Goal: Task Accomplishment & Management: Manage account settings

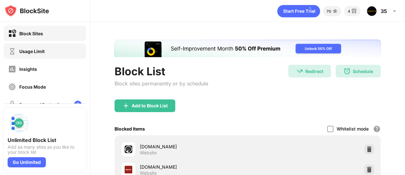
click at [44, 54] on div "Usage Limit" at bounding box center [26, 51] width 36 height 8
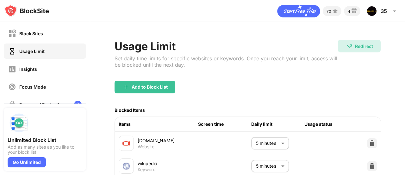
scroll to position [74, 0]
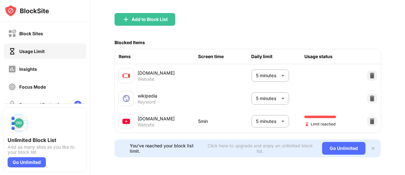
click at [260, 111] on body "Block Sites Usage Limit Insights Focus Mode Password Protection Custom Block Pa…" at bounding box center [202, 87] width 405 height 175
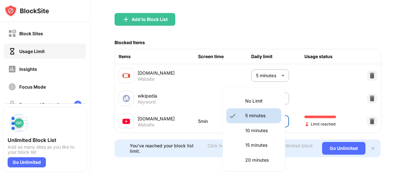
click at [235, 130] on li "10 minutes" at bounding box center [253, 130] width 55 height 15
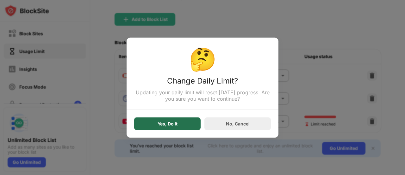
click at [187, 129] on div "Yes, Do It" at bounding box center [167, 123] width 67 height 13
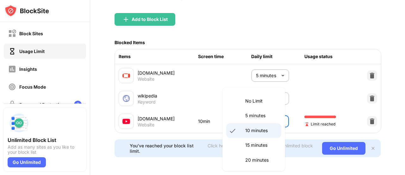
click at [266, 112] on body "Block Sites Usage Limit Insights Focus Mode Password Protection Custom Block Pa…" at bounding box center [202, 87] width 405 height 175
click at [253, 146] on p "15 minutes" at bounding box center [261, 144] width 32 height 7
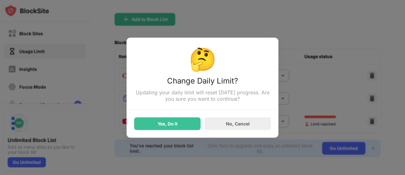
click at [241, 116] on div "Yes, Do It No, Cancel" at bounding box center [202, 119] width 137 height 20
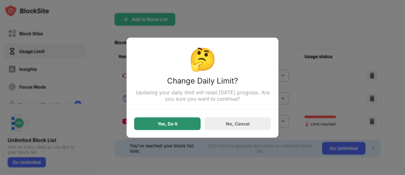
click at [184, 120] on div "Yes, Do It" at bounding box center [167, 123] width 67 height 13
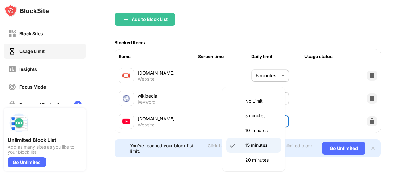
click at [262, 114] on body "Block Sites Usage Limit Insights Focus Mode Password Protection Custom Block Pa…" at bounding box center [202, 87] width 405 height 175
click at [252, 123] on li "10 minutes" at bounding box center [253, 130] width 55 height 15
type input "**"
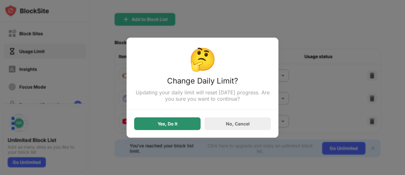
click at [196, 127] on div "Yes, Do It" at bounding box center [167, 123] width 67 height 13
